Goal: Task Accomplishment & Management: Manage account settings

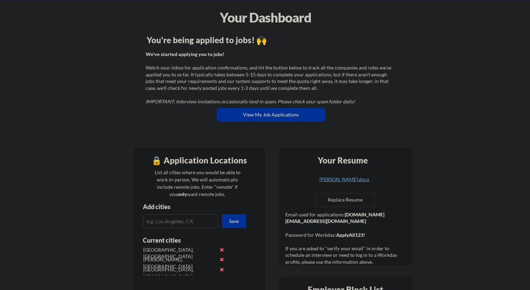
scroll to position [28, 0]
click at [279, 112] on button "View My Job Applications" at bounding box center [271, 115] width 109 height 14
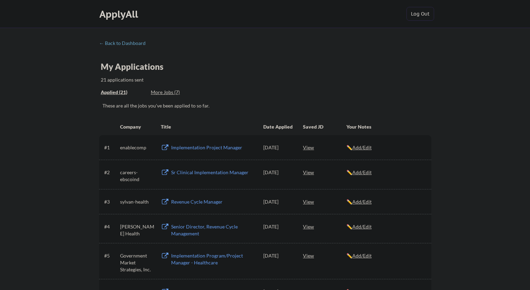
click at [172, 91] on div "More Jobs (7)" at bounding box center [176, 92] width 51 height 7
